Goal: Task Accomplishment & Management: Use online tool/utility

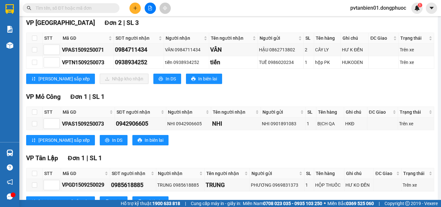
scroll to position [65, 0]
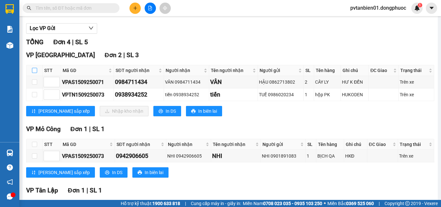
click at [36, 73] on input "checkbox" at bounding box center [34, 70] width 5 height 5
checkbox input "true"
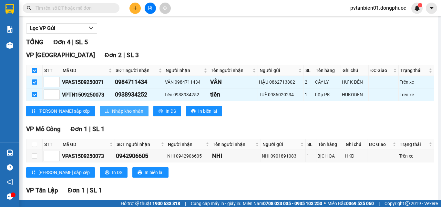
click at [112, 115] on span "Nhập kho nhận" at bounding box center [127, 111] width 31 height 7
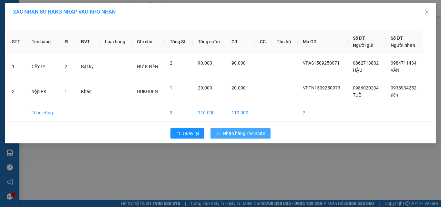
click at [242, 131] on span "Nhập hàng kho nhận" at bounding box center [244, 133] width 43 height 7
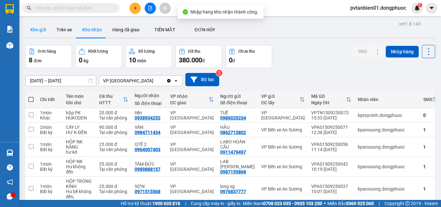
click at [39, 27] on button "Kho gửi" at bounding box center [38, 29] width 26 height 15
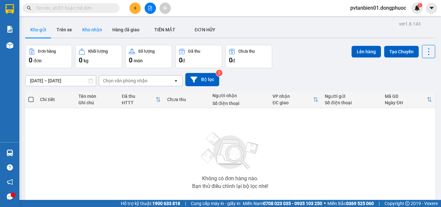
click at [93, 29] on button "Kho nhận" at bounding box center [92, 29] width 30 height 15
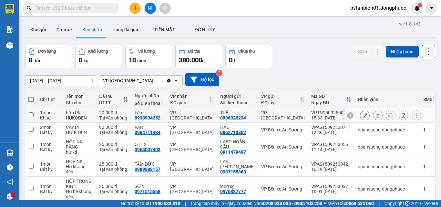
click at [31, 114] on input "checkbox" at bounding box center [31, 114] width 5 height 5
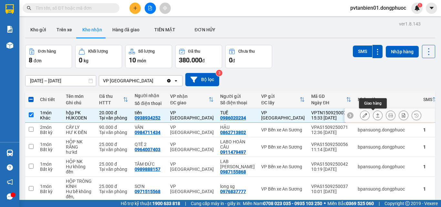
click at [376, 114] on icon at bounding box center [378, 115] width 4 height 4
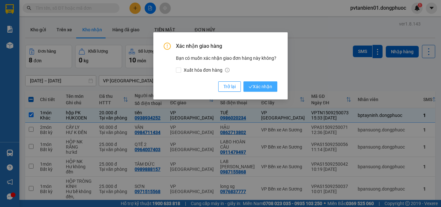
click at [265, 87] on span "Xác nhận" at bounding box center [261, 86] width 24 height 7
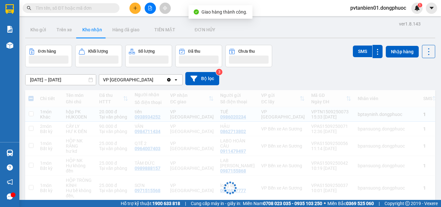
checkbox input "false"
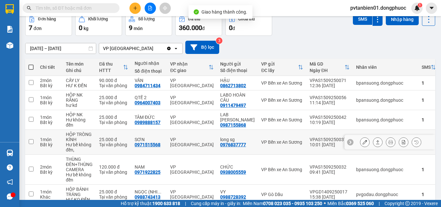
scroll to position [65, 0]
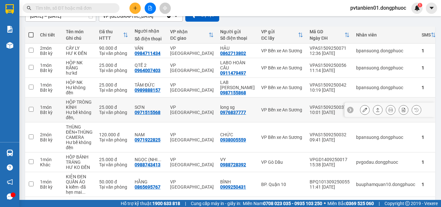
click at [29, 108] on input "checkbox" at bounding box center [31, 109] width 5 height 5
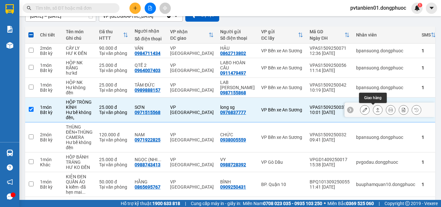
click at [375, 112] on icon at bounding box center [377, 110] width 5 height 5
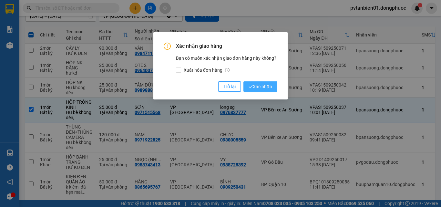
click at [266, 85] on span "Xác nhận" at bounding box center [261, 86] width 24 height 7
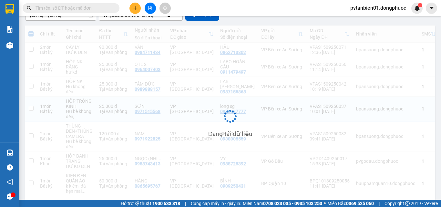
checkbox input "false"
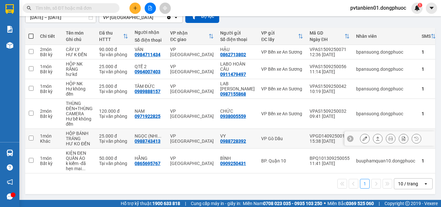
scroll to position [31, 0]
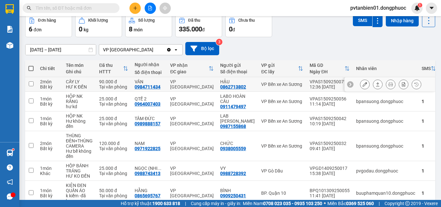
click at [30, 81] on input "checkbox" at bounding box center [31, 83] width 5 height 5
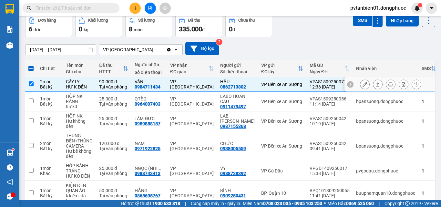
click at [375, 86] on icon at bounding box center [377, 84] width 5 height 5
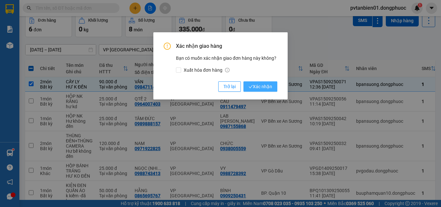
click at [263, 84] on span "Xác nhận" at bounding box center [261, 86] width 24 height 7
checkbox input "false"
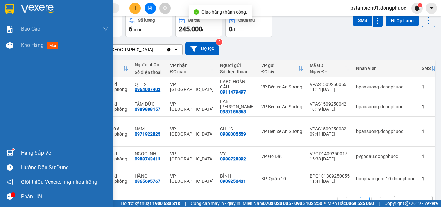
click at [28, 153] on div "Hàng sắp về" at bounding box center [64, 153] width 87 height 10
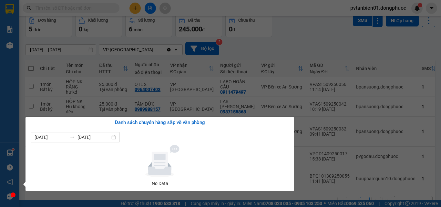
click at [326, 25] on section "Kết quả tìm kiếm ( 10000 ) Bộ lọc Ngày tạo đơn gần nhất Mã ĐH Trạng thái Món hà…" at bounding box center [220, 103] width 441 height 207
